Goal: Task Accomplishment & Management: Complete application form

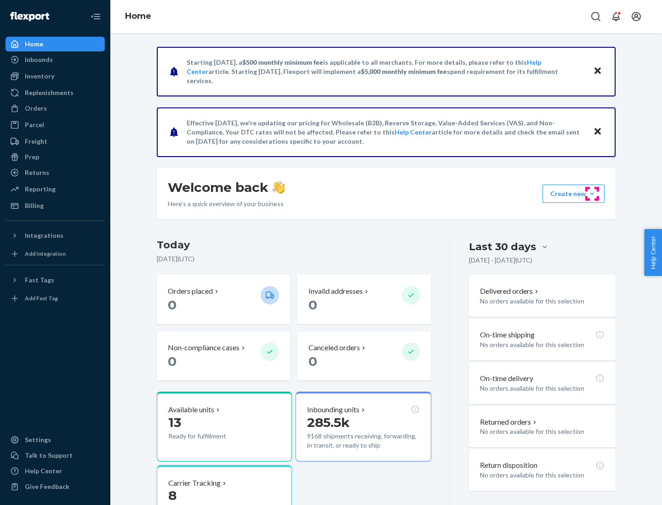
click at [592, 194] on button "Create new Create new inbound Create new order Create new product" at bounding box center [573, 194] width 62 height 18
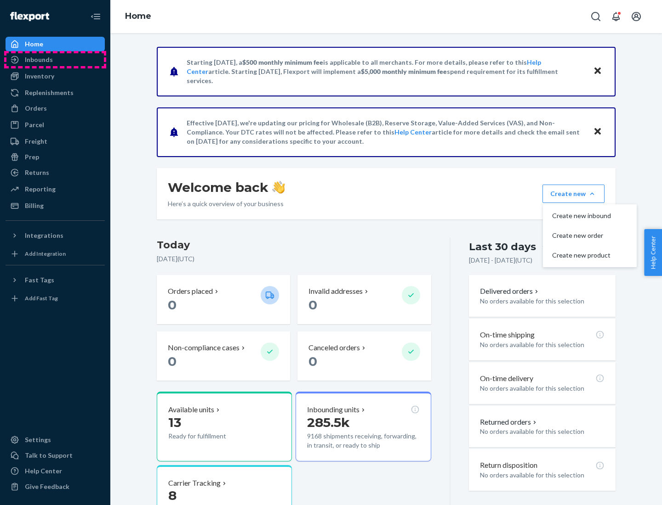
click at [55, 60] on div "Inbounds" at bounding box center [54, 59] width 97 height 13
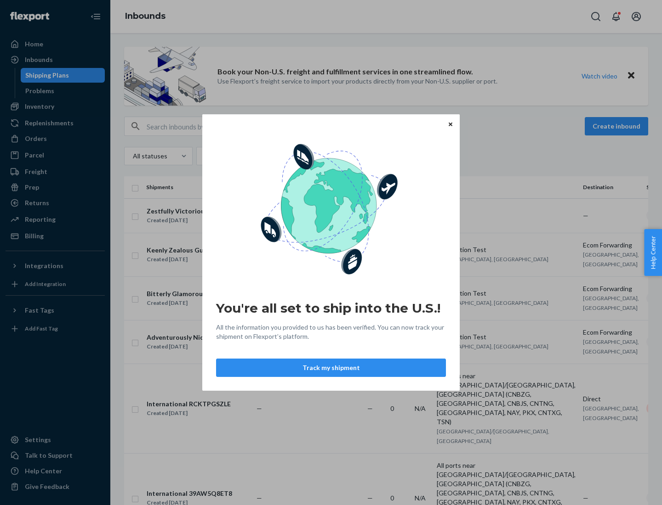
click at [331, 368] on button "Track my shipment" at bounding box center [331, 368] width 230 height 18
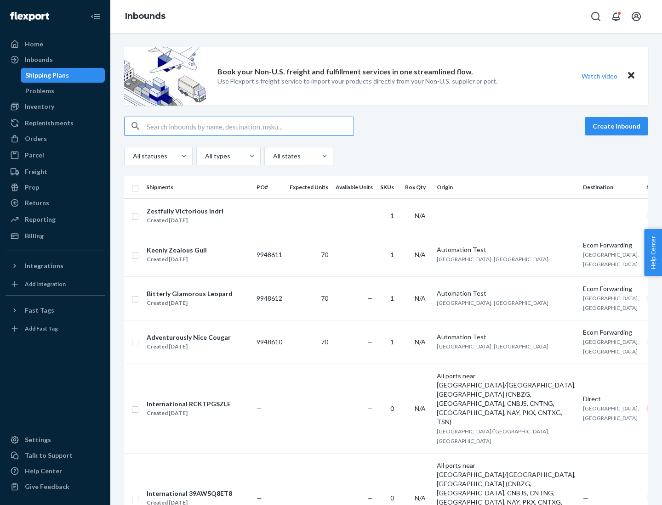
click at [617, 126] on button "Create inbound" at bounding box center [615, 126] width 63 height 18
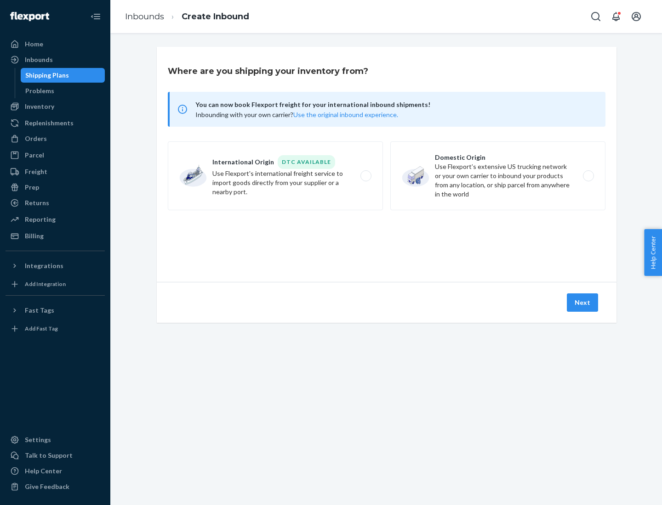
click at [275, 176] on label "International Origin DTC Available Use Flexport's international freight service…" at bounding box center [275, 176] width 215 height 69
click at [365, 176] on input "International Origin DTC Available Use Flexport's international freight service…" at bounding box center [368, 176] width 6 height 6
radio input "true"
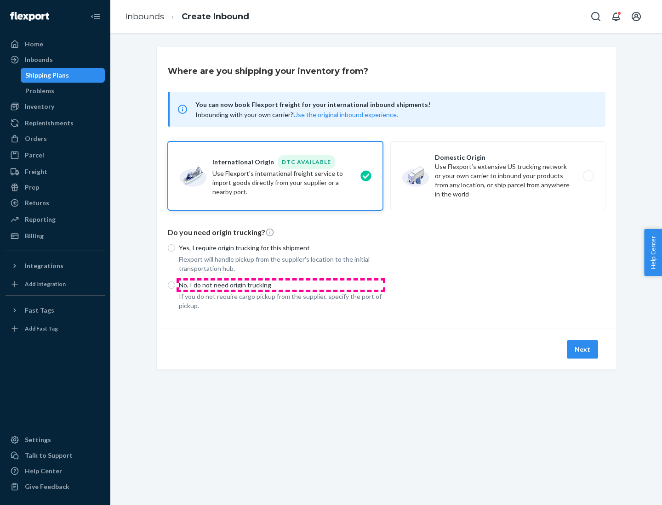
click at [281, 285] on p "No, I do not need origin trucking" at bounding box center [281, 285] width 204 height 9
click at [175, 285] on input "No, I do not need origin trucking" at bounding box center [171, 285] width 7 height 7
radio input "true"
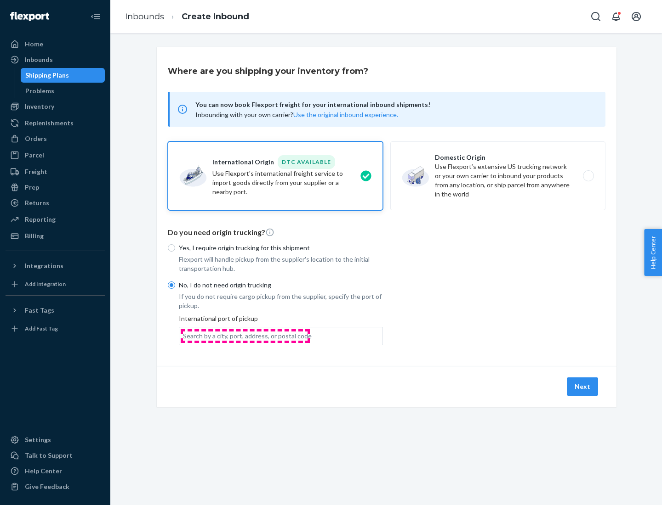
click at [245, 336] on div "Search by a city, port, address, or postal code" at bounding box center [247, 336] width 129 height 9
click at [184, 336] on input "Search by a city, port, address, or postal code" at bounding box center [183, 336] width 1 height 9
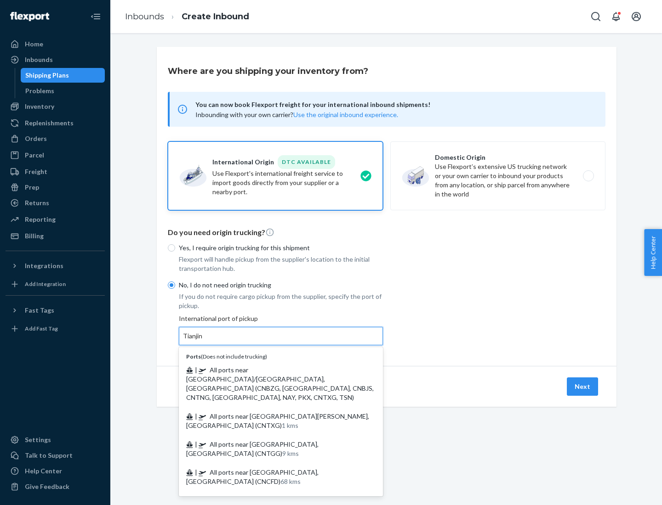
click at [272, 370] on span "| All ports near [GEOGRAPHIC_DATA]/[GEOGRAPHIC_DATA], [GEOGRAPHIC_DATA] (CNBZG,…" at bounding box center [279, 383] width 187 height 35
click at [203, 341] on input "Tianjin" at bounding box center [193, 336] width 20 height 9
type input "All ports near [GEOGRAPHIC_DATA]/[GEOGRAPHIC_DATA], [GEOGRAPHIC_DATA] (CNBZG, […"
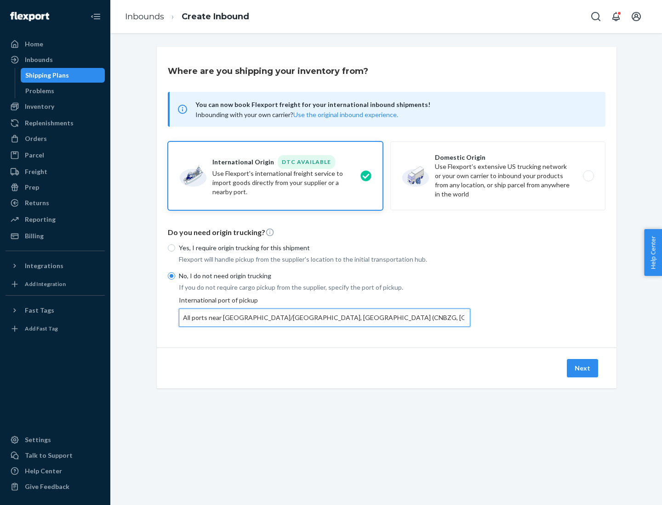
click at [583, 368] on button "Next" at bounding box center [581, 368] width 31 height 18
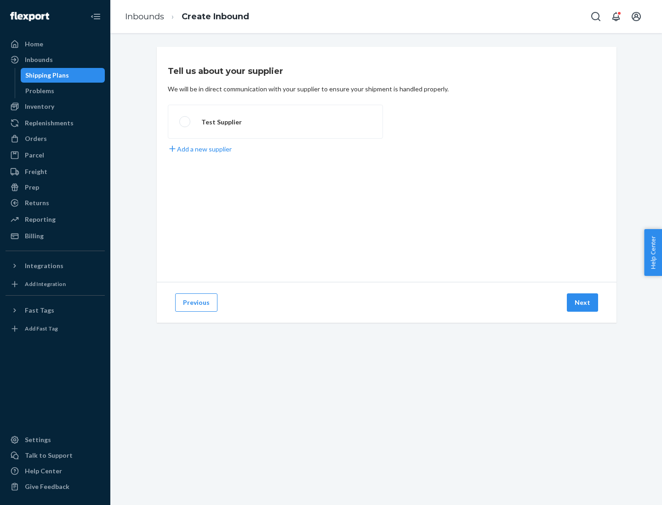
click at [275, 122] on label "Test Supplier" at bounding box center [275, 122] width 215 height 34
click at [185, 122] on input "Test Supplier" at bounding box center [182, 122] width 6 height 6
radio input "true"
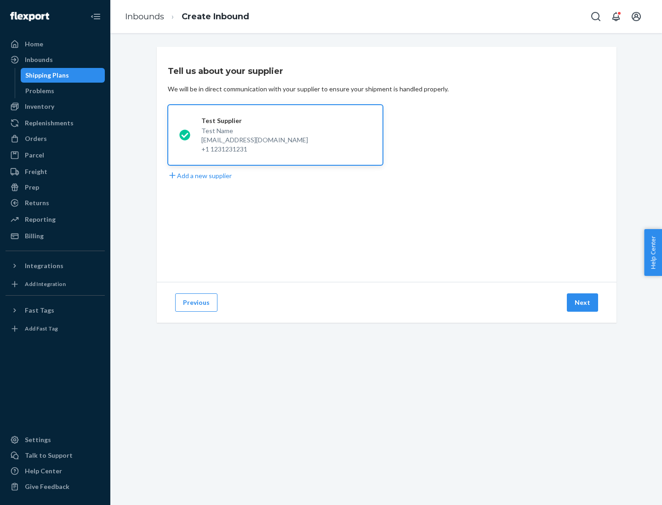
click at [583, 303] on button "Next" at bounding box center [581, 303] width 31 height 18
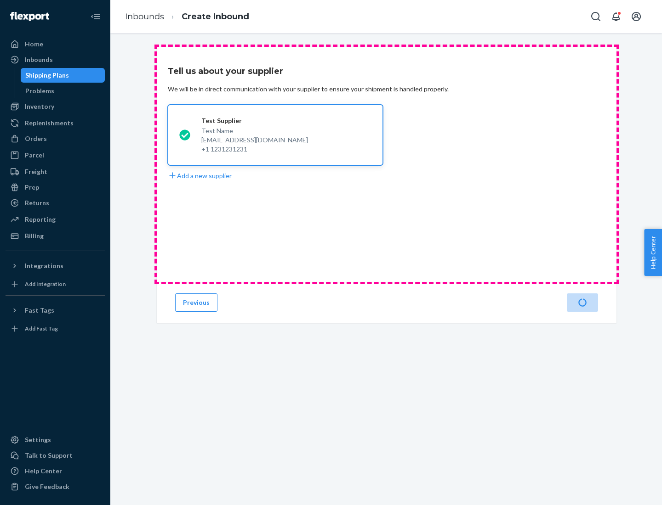
click at [386, 164] on div "Test Supplier Test Name [EMAIL_ADDRESS][DOMAIN_NAME] +1 1231231231 Add a new su…" at bounding box center [386, 143] width 437 height 76
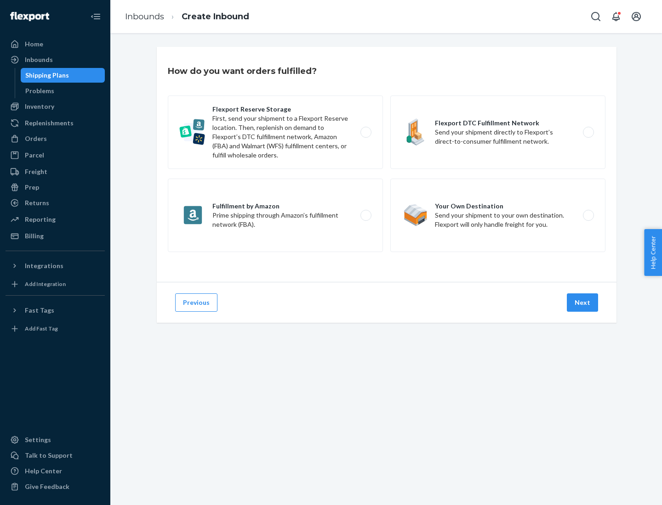
click at [498, 132] on label "Flexport DTC Fulfillment Network Send your shipment directly to Flexport’s dire…" at bounding box center [497, 133] width 215 height 74
click at [588, 132] on input "Flexport DTC Fulfillment Network Send your shipment directly to Flexport’s dire…" at bounding box center [591, 133] width 6 height 6
radio input "true"
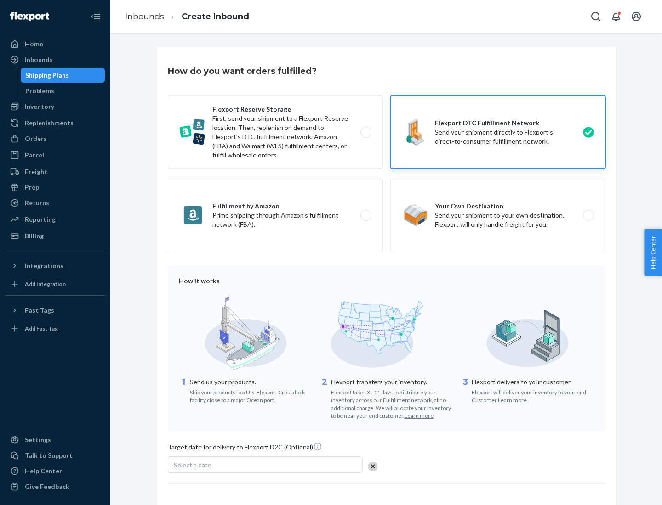
scroll to position [68, 0]
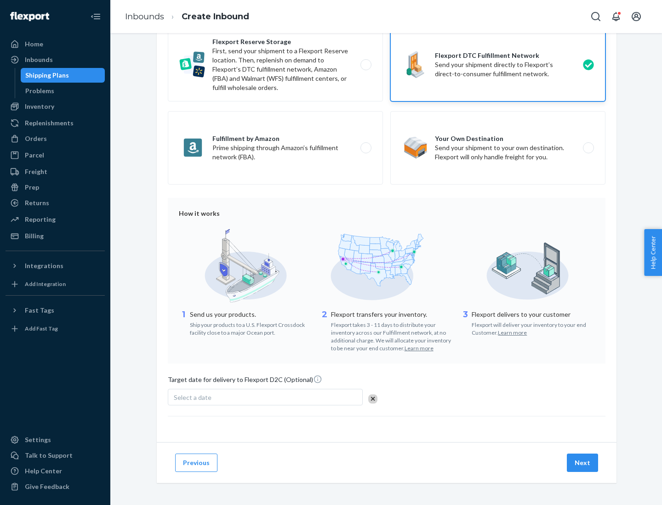
click at [583, 463] on button "Next" at bounding box center [581, 463] width 31 height 18
